Goal: Task Accomplishment & Management: Use online tool/utility

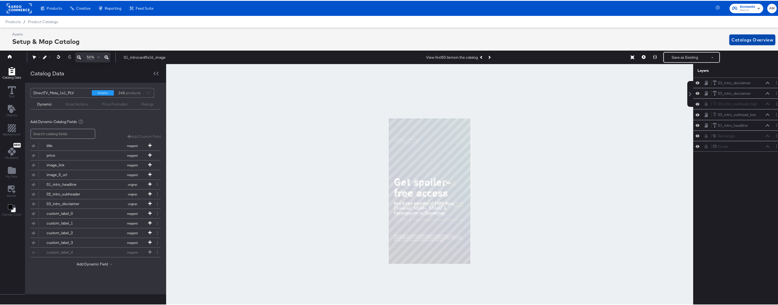
click at [736, 39] on span "Catalogs Overview" at bounding box center [752, 39] width 42 height 8
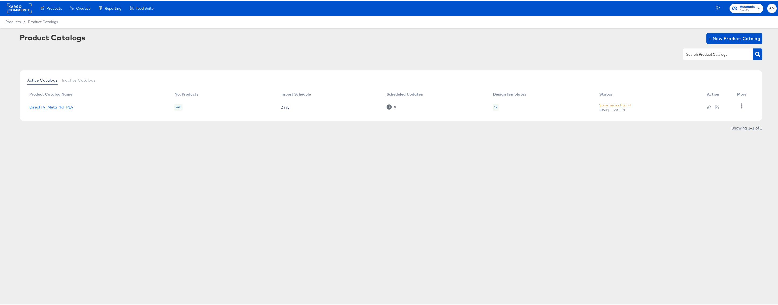
click at [495, 107] on div "12" at bounding box center [495, 106] width 3 height 4
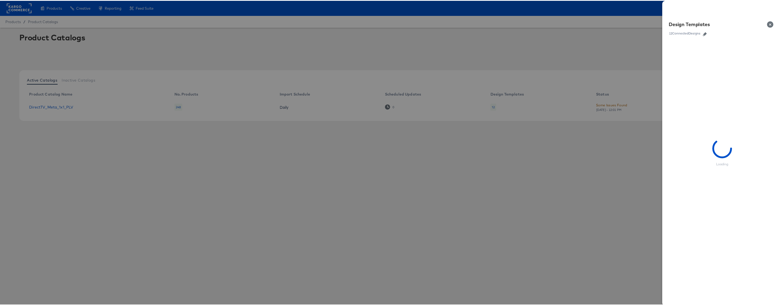
click at [702, 33] on icon "button" at bounding box center [704, 33] width 4 height 4
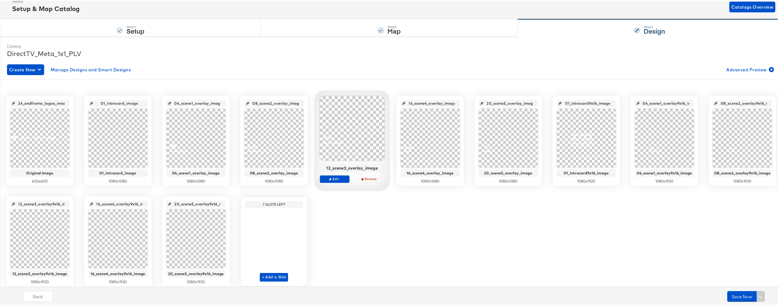
scroll to position [52, 0]
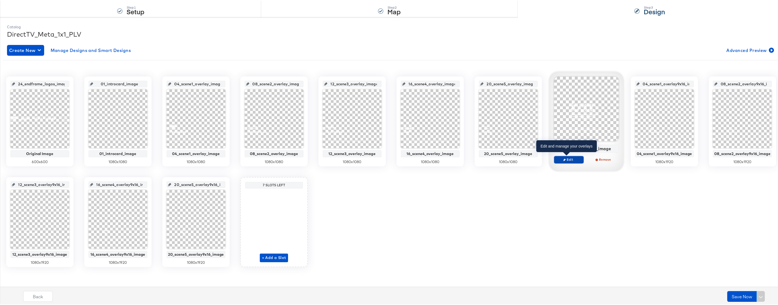
click at [571, 158] on span "Edit" at bounding box center [568, 159] width 25 height 4
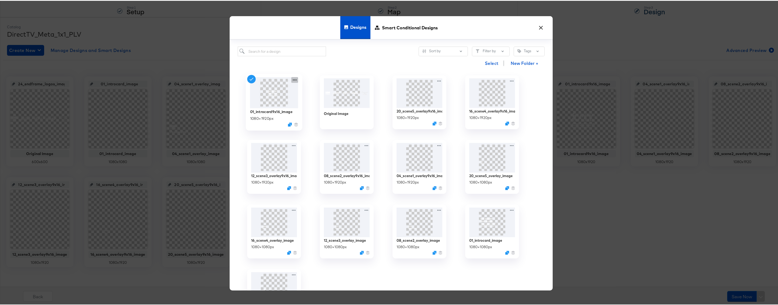
click at [291, 79] on icon at bounding box center [294, 79] width 7 height 6
click at [319, 111] on div "Edit Design Edit Design" at bounding box center [319, 111] width 0 height 0
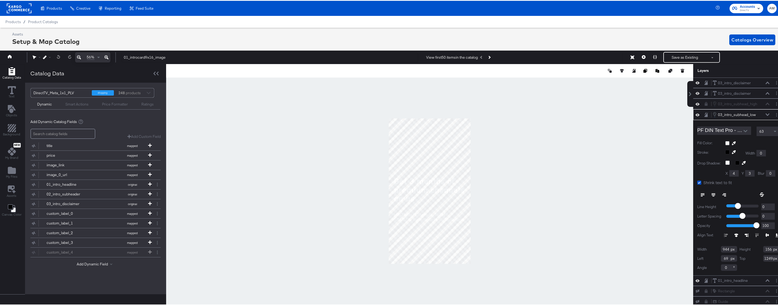
scroll to position [0, 1]
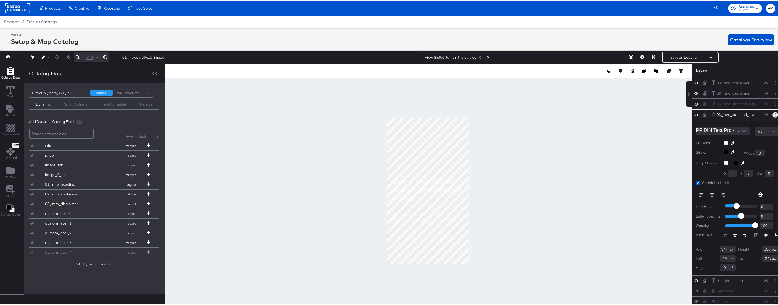
click at [772, 115] on button "Layer Options" at bounding box center [775, 114] width 6 height 6
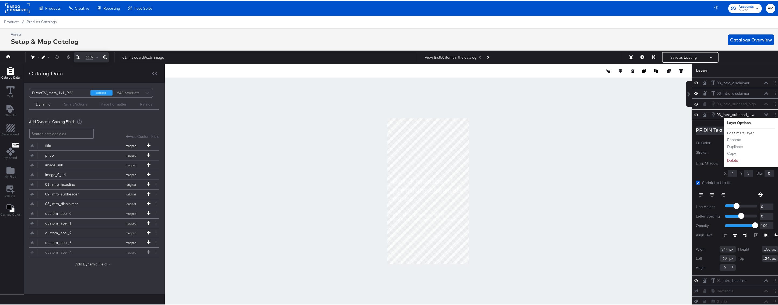
click at [743, 132] on button "Edit Smart Layer" at bounding box center [739, 132] width 27 height 6
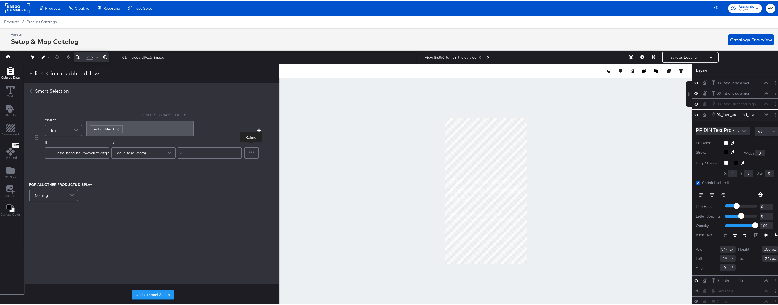
click at [254, 153] on div at bounding box center [252, 152] width 14 height 11
click at [76, 179] on span at bounding box center [76, 179] width 9 height 11
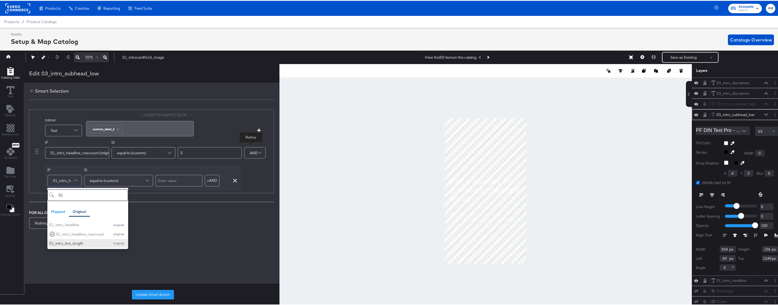
type input "01"
click at [78, 242] on div "01_intro_line_length" at bounding box center [78, 242] width 58 height 5
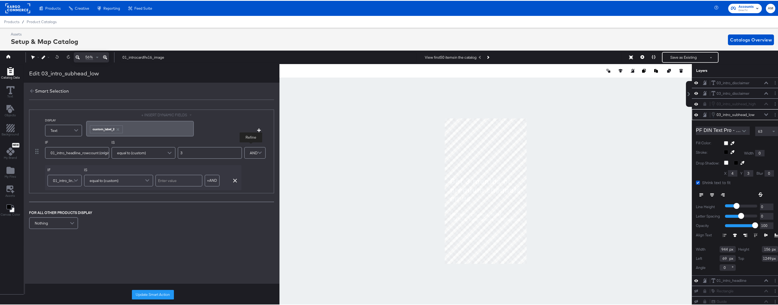
click at [148, 179] on span at bounding box center [147, 179] width 9 height 11
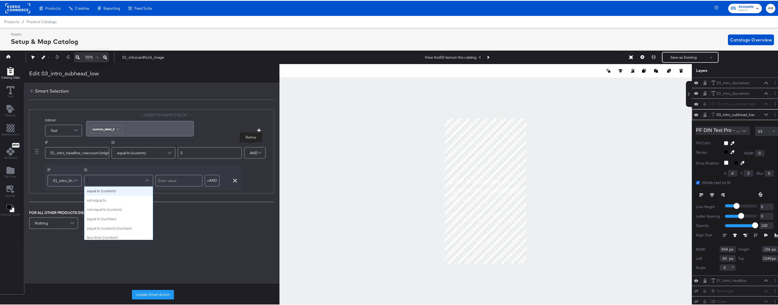
scroll to position [0, 0]
type input "less"
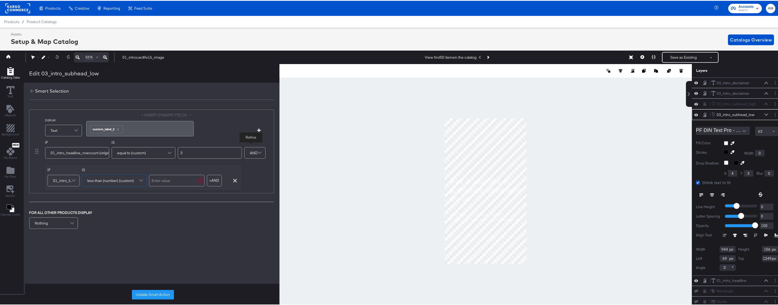
click at [174, 180] on input "text" at bounding box center [177, 180] width 56 height 12
type input "17"
click at [146, 293] on button "Update Smart Action" at bounding box center [153, 294] width 42 height 10
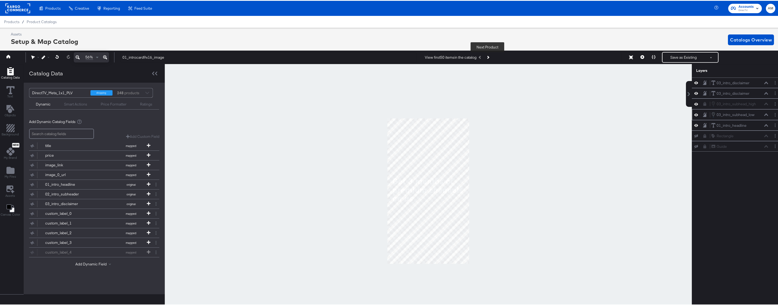
click at [487, 56] on icon "Next Product" at bounding box center [487, 56] width 3 height 3
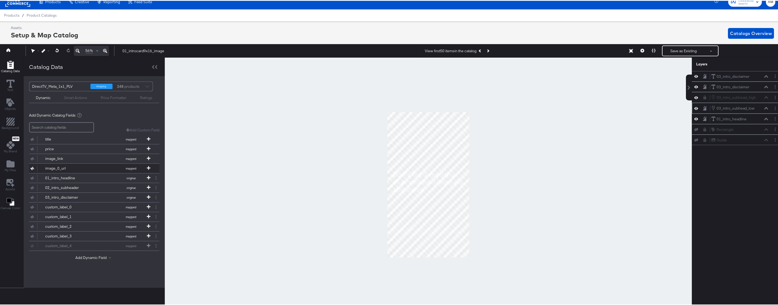
scroll to position [0, 1]
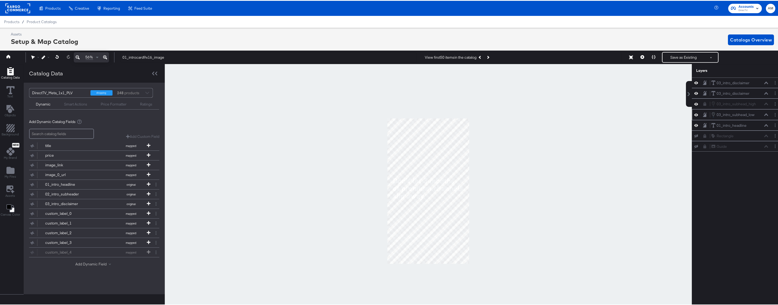
click at [82, 262] on button "Add Dynamic Field" at bounding box center [94, 263] width 38 height 5
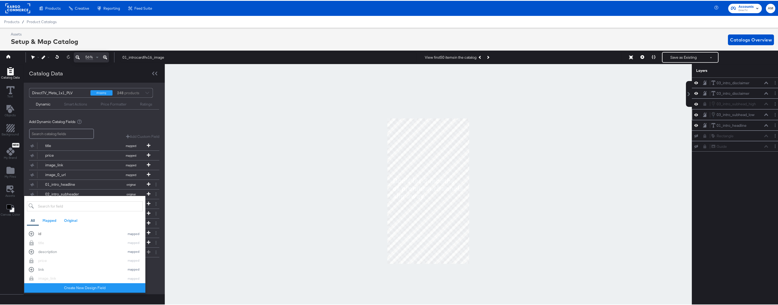
click at [41, 234] on div "id" at bounding box center [80, 232] width 84 height 5
click at [188, 278] on div at bounding box center [428, 190] width 527 height 254
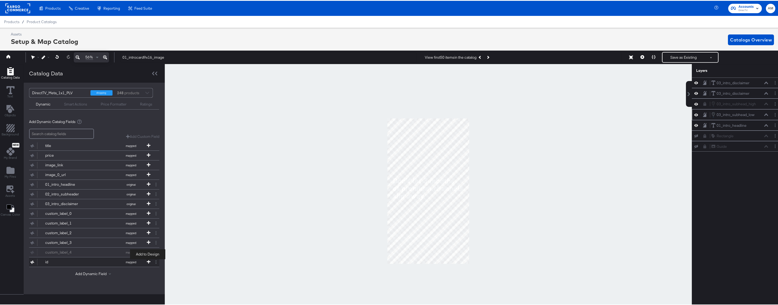
click at [148, 260] on icon at bounding box center [149, 261] width 4 height 4
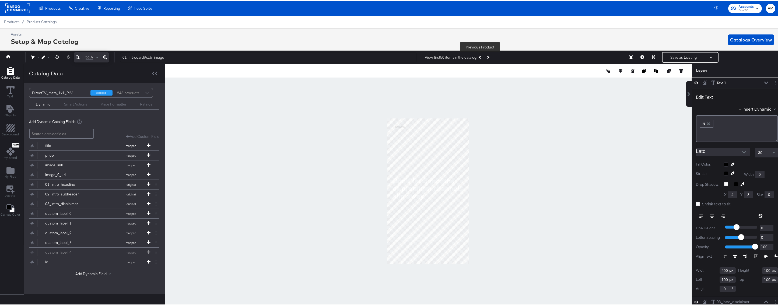
click at [481, 56] on button "Previous Product" at bounding box center [480, 57] width 8 height 10
click at [487, 56] on icon "Next Product" at bounding box center [487, 56] width 3 height 3
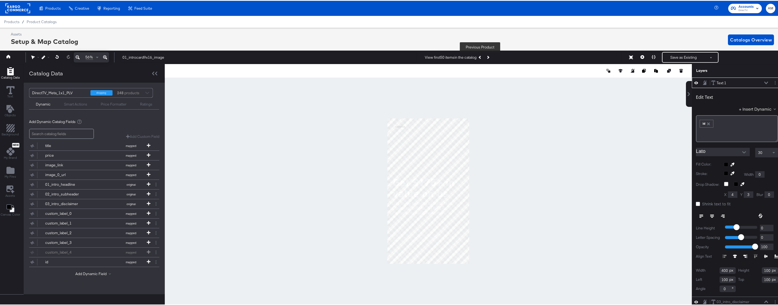
click at [479, 56] on icon "Previous Product" at bounding box center [479, 56] width 3 height 3
click at [487, 56] on icon "Next Product" at bounding box center [487, 56] width 3 height 3
click at [487, 57] on icon "Next Product" at bounding box center [487, 56] width 3 height 3
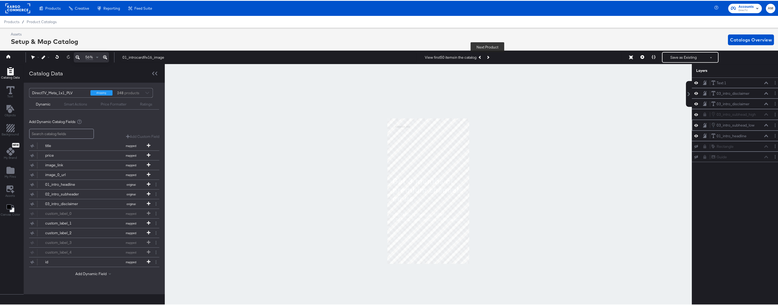
click at [486, 58] on icon "Next Product" at bounding box center [487, 56] width 3 height 3
click at [487, 58] on icon "Next Product" at bounding box center [487, 56] width 3 height 3
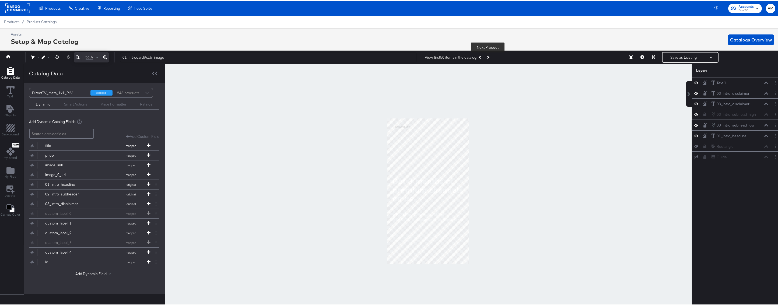
click at [487, 58] on icon "Next Product" at bounding box center [487, 56] width 3 height 3
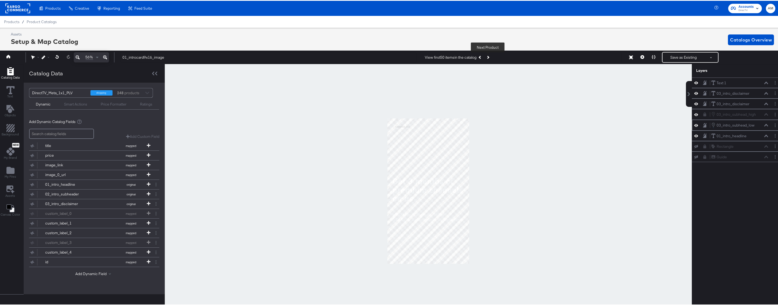
click at [487, 58] on icon "Next Product" at bounding box center [487, 56] width 3 height 3
click at [486, 56] on icon "Next Product" at bounding box center [487, 56] width 3 height 3
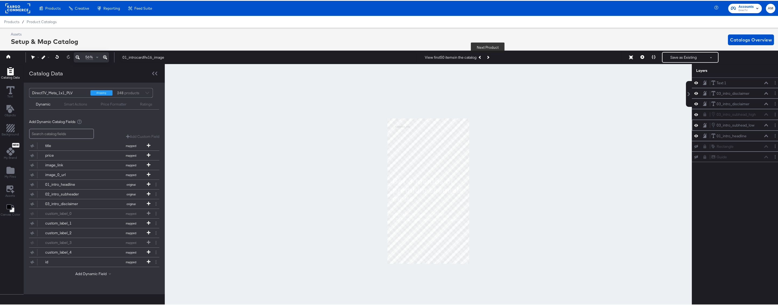
click at [486, 56] on icon "Next Product" at bounding box center [487, 56] width 3 height 3
click at [479, 56] on icon "Previous Product" at bounding box center [479, 56] width 3 height 3
click at [640, 57] on icon at bounding box center [642, 56] width 4 height 4
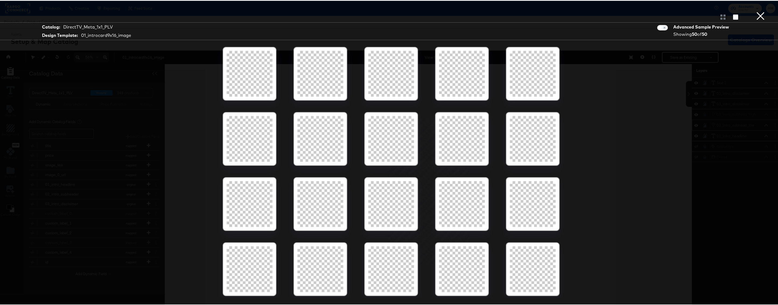
click at [239, 78] on div at bounding box center [250, 73] width 46 height 46
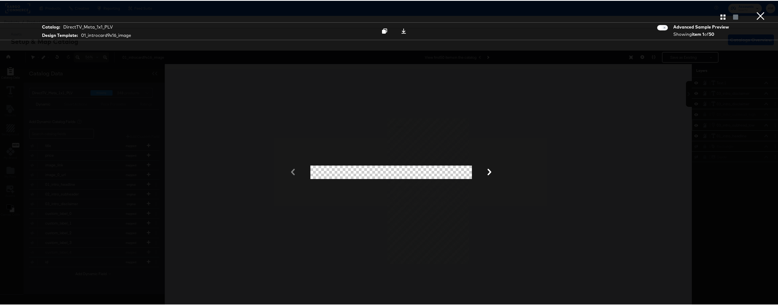
click at [757, 11] on button "×" at bounding box center [760, 5] width 11 height 11
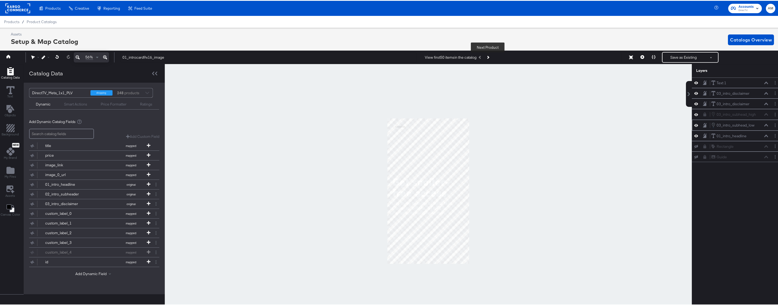
click at [487, 58] on button "Next Product" at bounding box center [488, 57] width 8 height 10
click at [774, 125] on icon "Layer Options" at bounding box center [774, 124] width 1 height 3
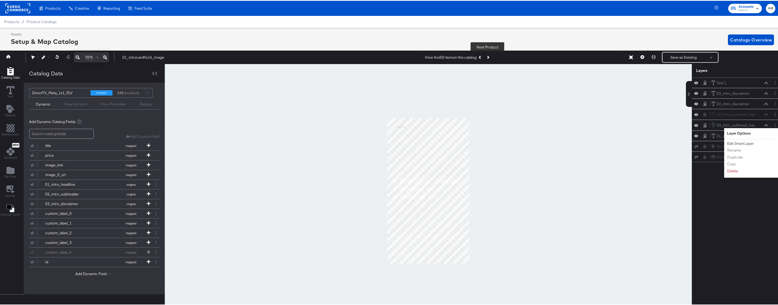
click at [747, 143] on button "Edit Smart Layer" at bounding box center [739, 143] width 27 height 6
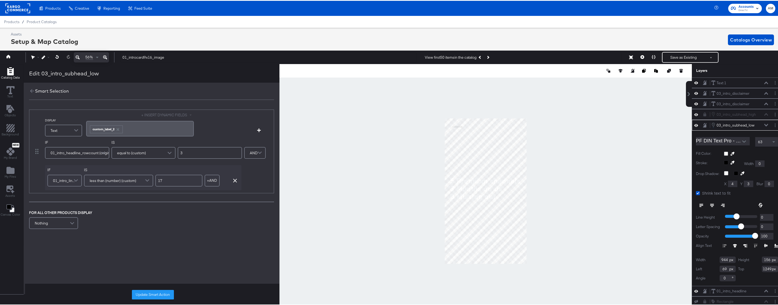
click at [764, 124] on icon at bounding box center [766, 124] width 4 height 2
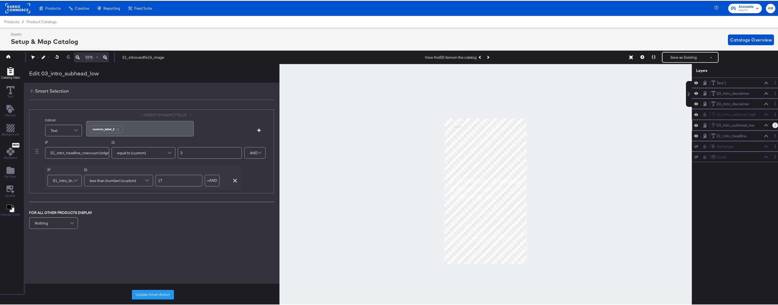
click at [772, 124] on button "Layer Options" at bounding box center [775, 125] width 6 height 6
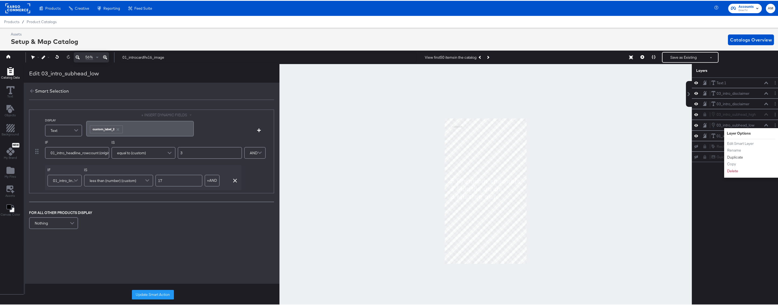
click at [732, 156] on button "Duplicate" at bounding box center [734, 157] width 16 height 6
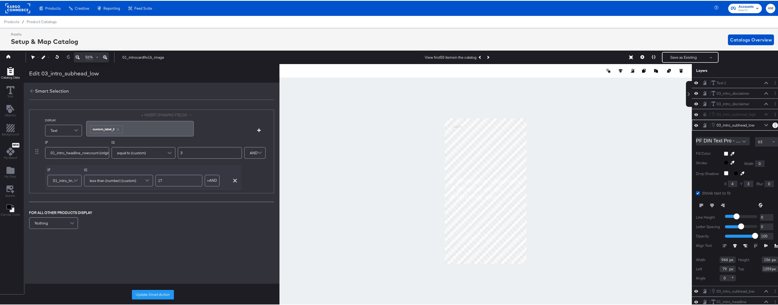
click at [774, 124] on circle "Layer Options" at bounding box center [774, 124] width 1 height 1
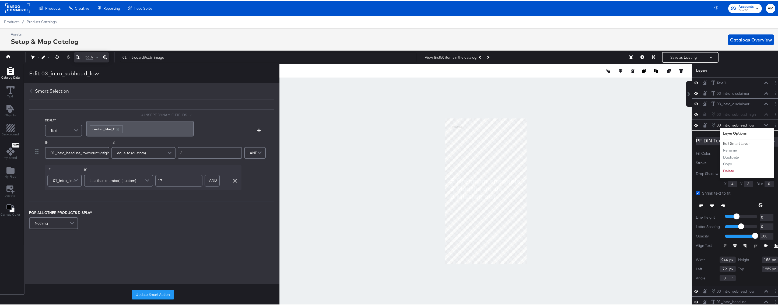
click at [734, 143] on button "Edit Smart Layer" at bounding box center [735, 143] width 27 height 6
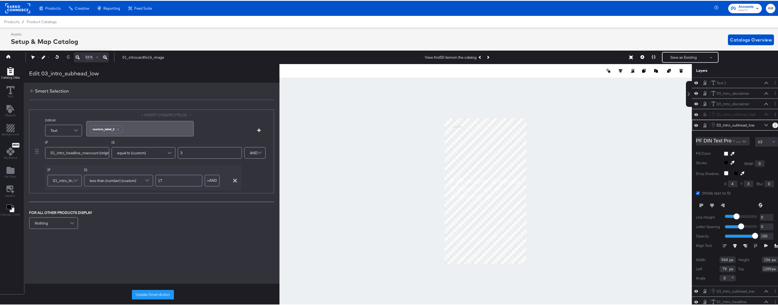
click at [772, 123] on button "Layer Options" at bounding box center [775, 125] width 6 height 6
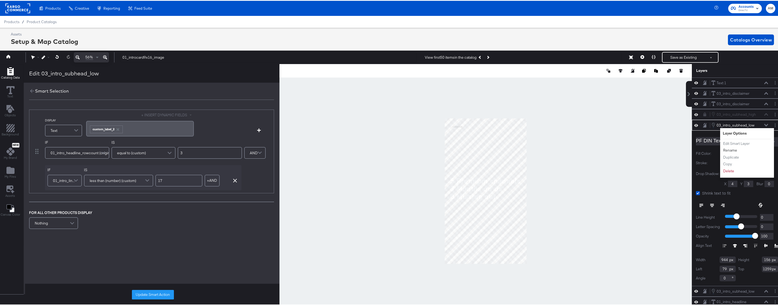
click at [728, 149] on button "Rename" at bounding box center [729, 150] width 15 height 6
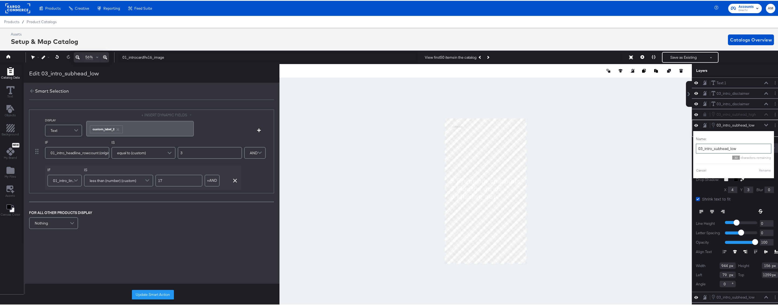
click at [739, 148] on input "03_intro_subhead_low" at bounding box center [732, 148] width 75 height 10
type input "03_intro_subhead_low_2"
click at [752, 169] on button "Rename" at bounding box center [758, 169] width 12 height 5
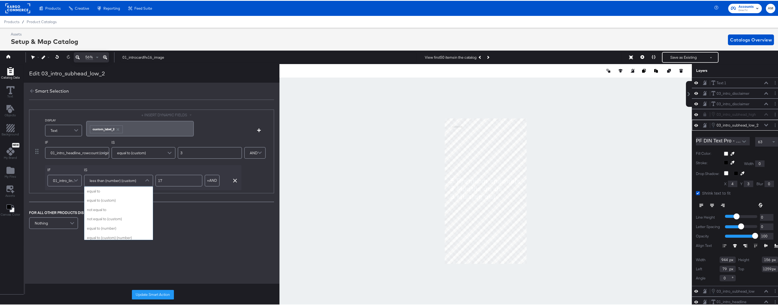
click at [149, 179] on span at bounding box center [147, 179] width 9 height 11
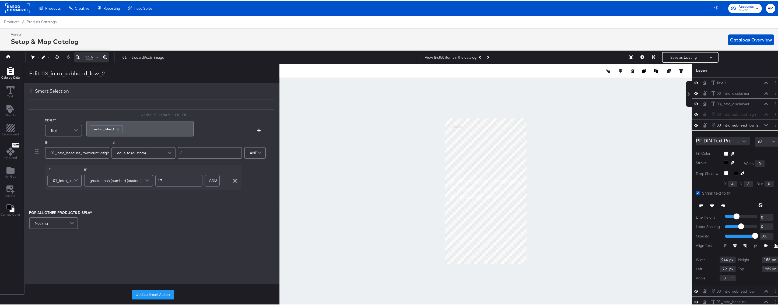
click at [161, 180] on input "17" at bounding box center [178, 180] width 47 height 12
type input "16"
click at [142, 295] on button "Update Smart Action" at bounding box center [153, 294] width 42 height 10
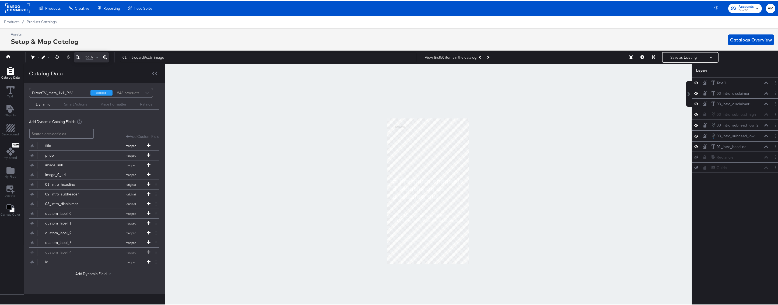
click at [694, 124] on icon at bounding box center [696, 124] width 4 height 5
click at [694, 124] on icon at bounding box center [696, 124] width 4 height 3
click at [764, 125] on icon at bounding box center [766, 124] width 4 height 3
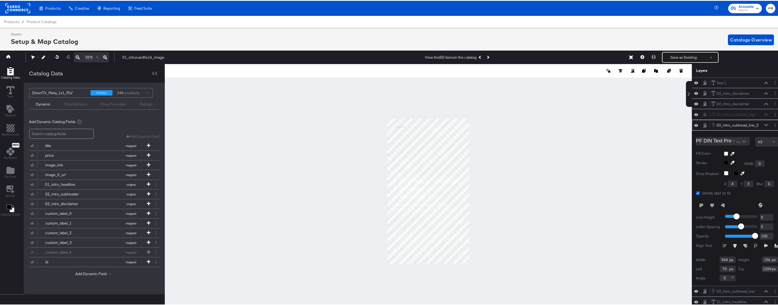
type input "69"
type input "1120"
click at [764, 124] on icon at bounding box center [766, 124] width 4 height 3
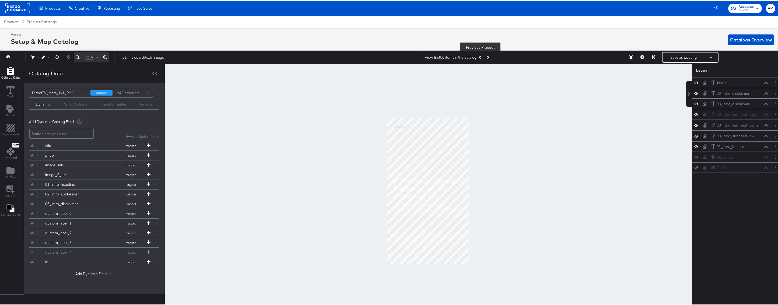
click at [479, 56] on icon "Previous Product" at bounding box center [479, 56] width 3 height 3
click at [485, 56] on button "Next Product" at bounding box center [488, 57] width 8 height 10
click at [479, 56] on icon "Previous Product" at bounding box center [479, 56] width 3 height 3
click at [486, 56] on icon "Next Product" at bounding box center [487, 56] width 3 height 3
click at [482, 56] on button "Previous Product" at bounding box center [480, 57] width 8 height 10
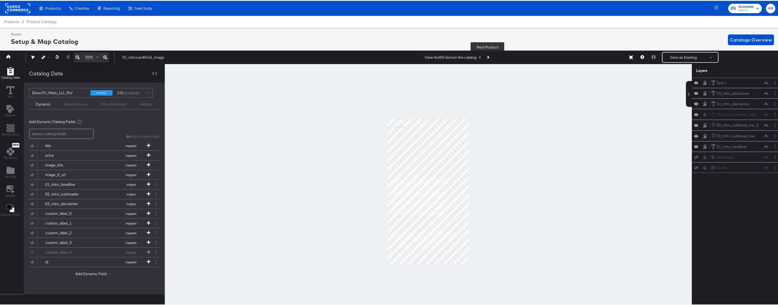
click at [484, 56] on button "Next Product" at bounding box center [488, 57] width 8 height 10
click at [487, 56] on icon "Next Product" at bounding box center [487, 56] width 3 height 3
click at [483, 56] on button "Previous Product" at bounding box center [480, 57] width 8 height 10
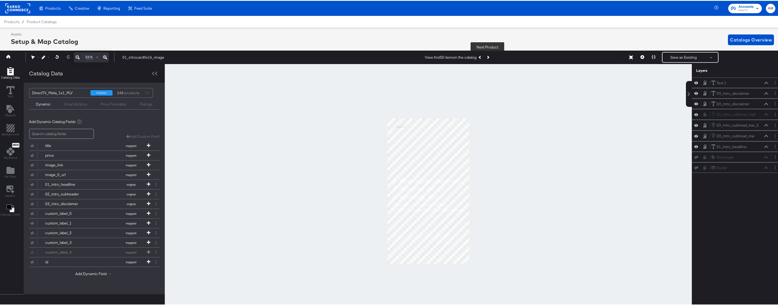
click at [488, 56] on button "Next Product" at bounding box center [488, 57] width 8 height 10
click at [694, 82] on icon at bounding box center [696, 82] width 4 height 3
click at [694, 82] on icon at bounding box center [696, 81] width 4 height 3
click at [772, 84] on button "Layer Options" at bounding box center [775, 82] width 6 height 6
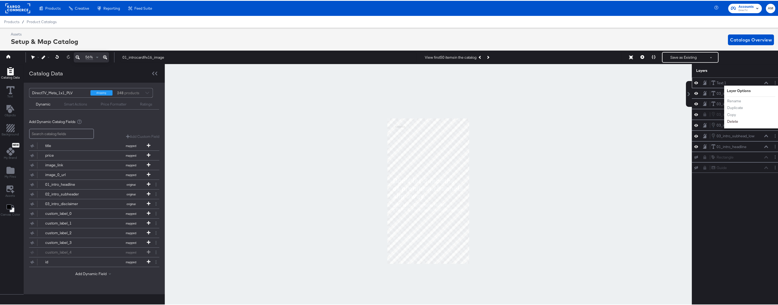
click at [728, 122] on button "Delete" at bounding box center [732, 121] width 12 height 6
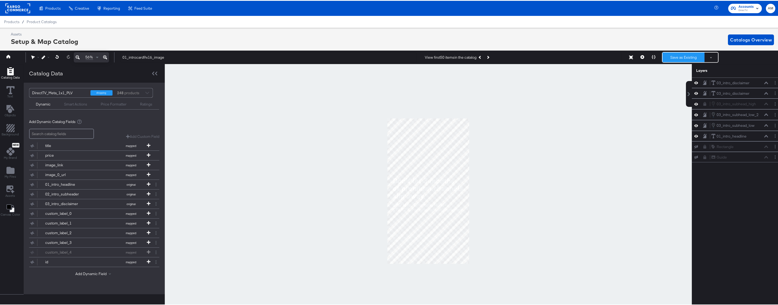
click at [673, 58] on button "Save as Existing" at bounding box center [683, 57] width 42 height 10
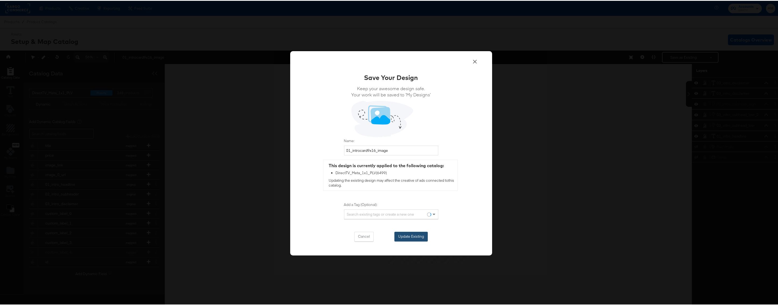
click at [406, 235] on button "Update Existing" at bounding box center [410, 236] width 33 height 10
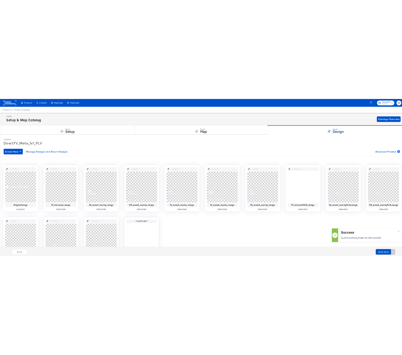
scroll to position [0, 0]
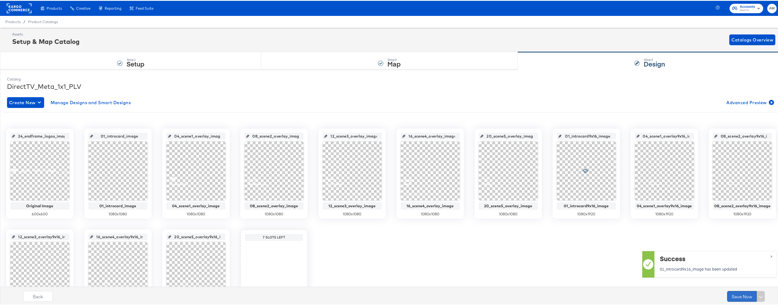
click at [732, 298] on button "Save Now" at bounding box center [742, 295] width 30 height 11
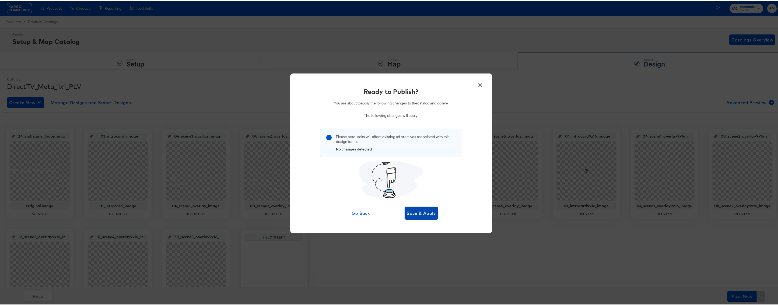
click at [407, 211] on span "Save & Apply" at bounding box center [421, 213] width 29 height 8
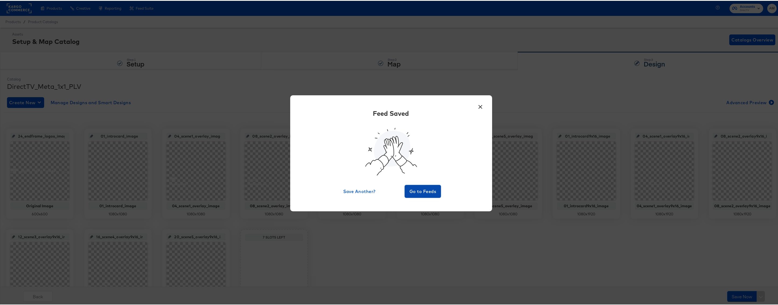
click at [416, 191] on span "Go to Feeds" at bounding box center [423, 191] width 32 height 8
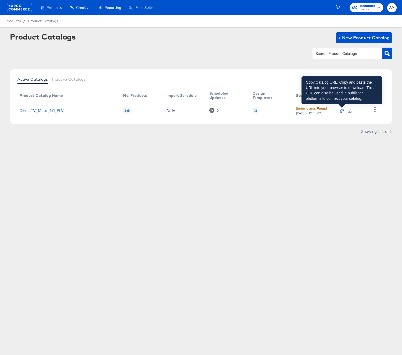
click at [341, 111] on icon "button" at bounding box center [341, 111] width 2 height 2
